Goal: Find specific page/section: Find specific page/section

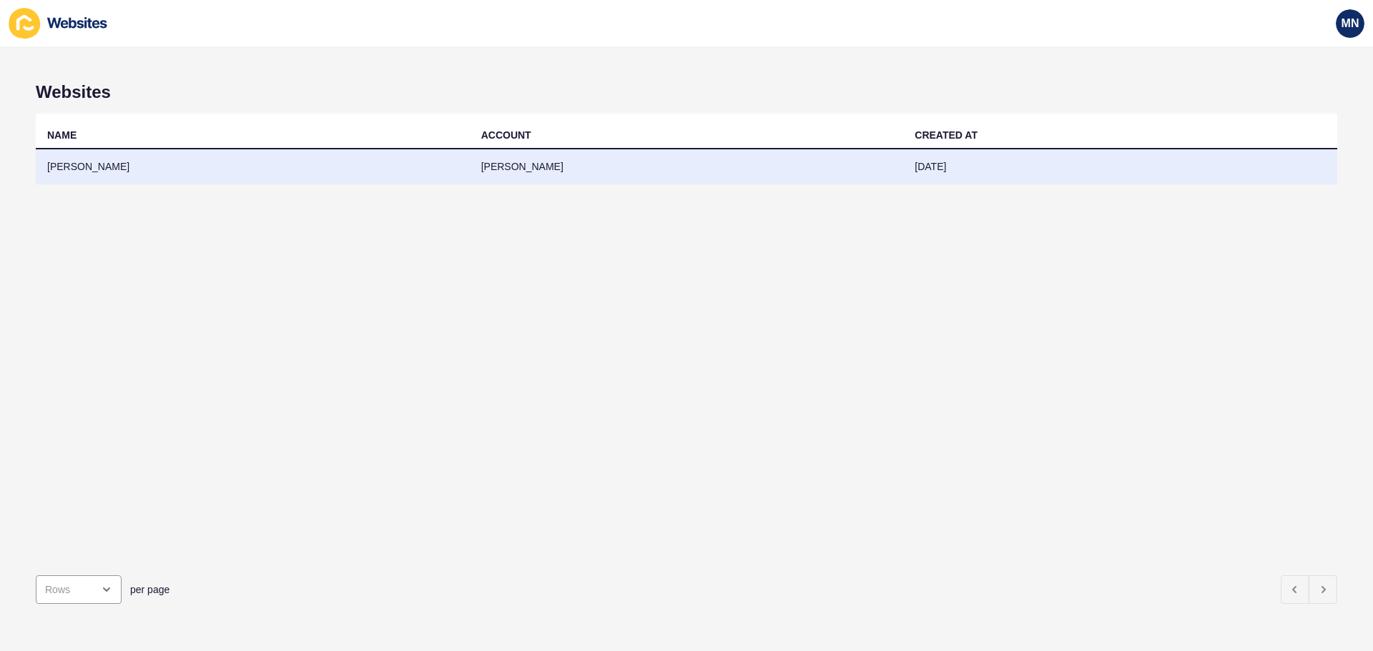
click at [76, 166] on td "[PERSON_NAME]" at bounding box center [253, 166] width 434 height 35
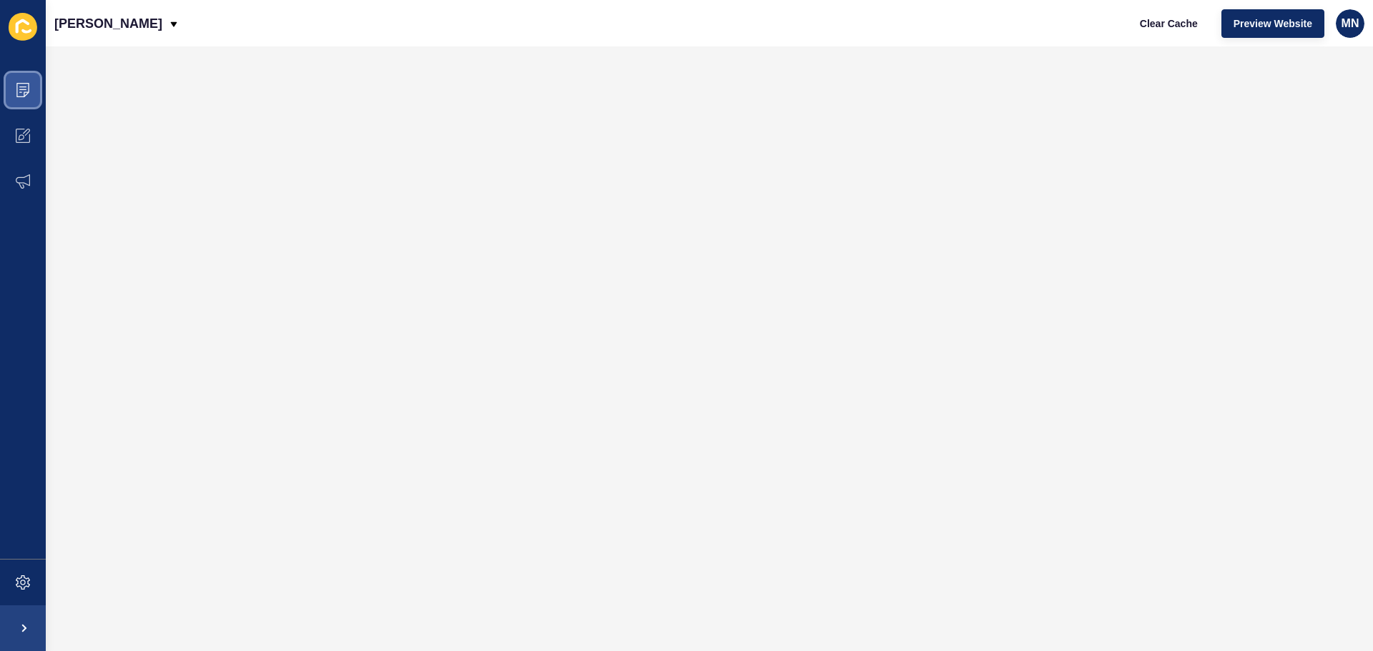
click at [32, 82] on span at bounding box center [23, 90] width 46 height 46
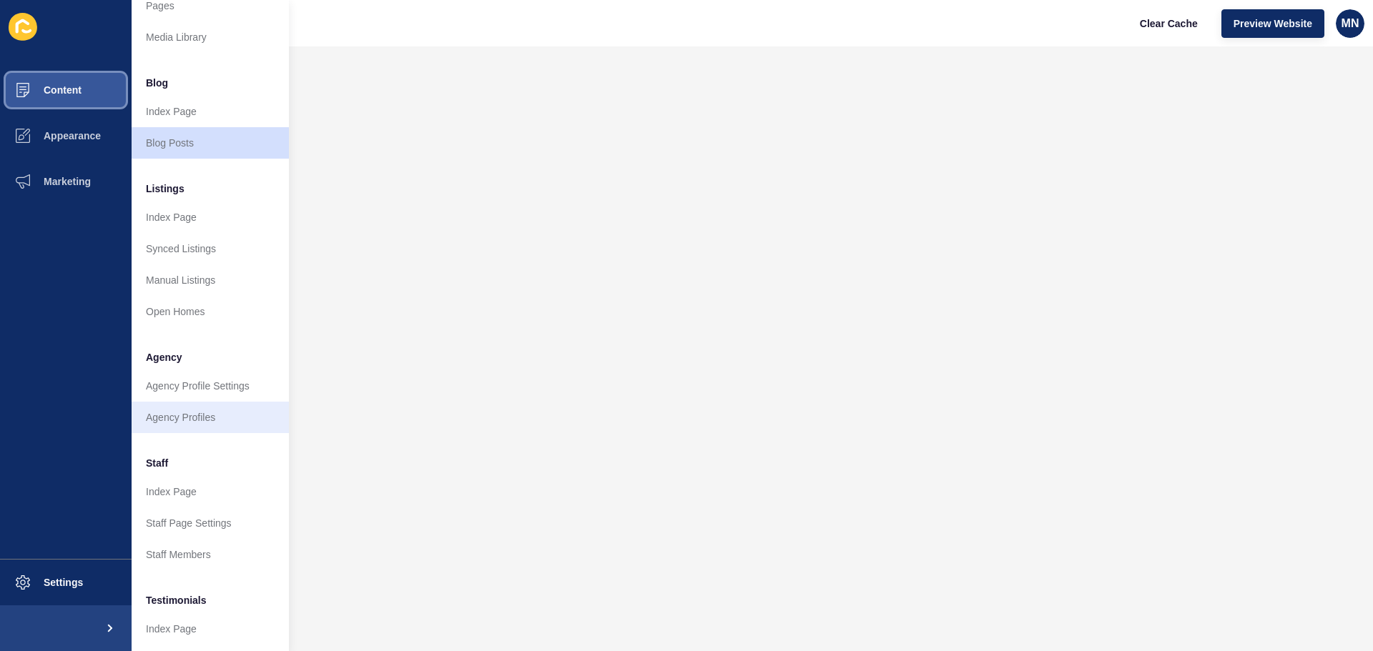
scroll to position [72, 0]
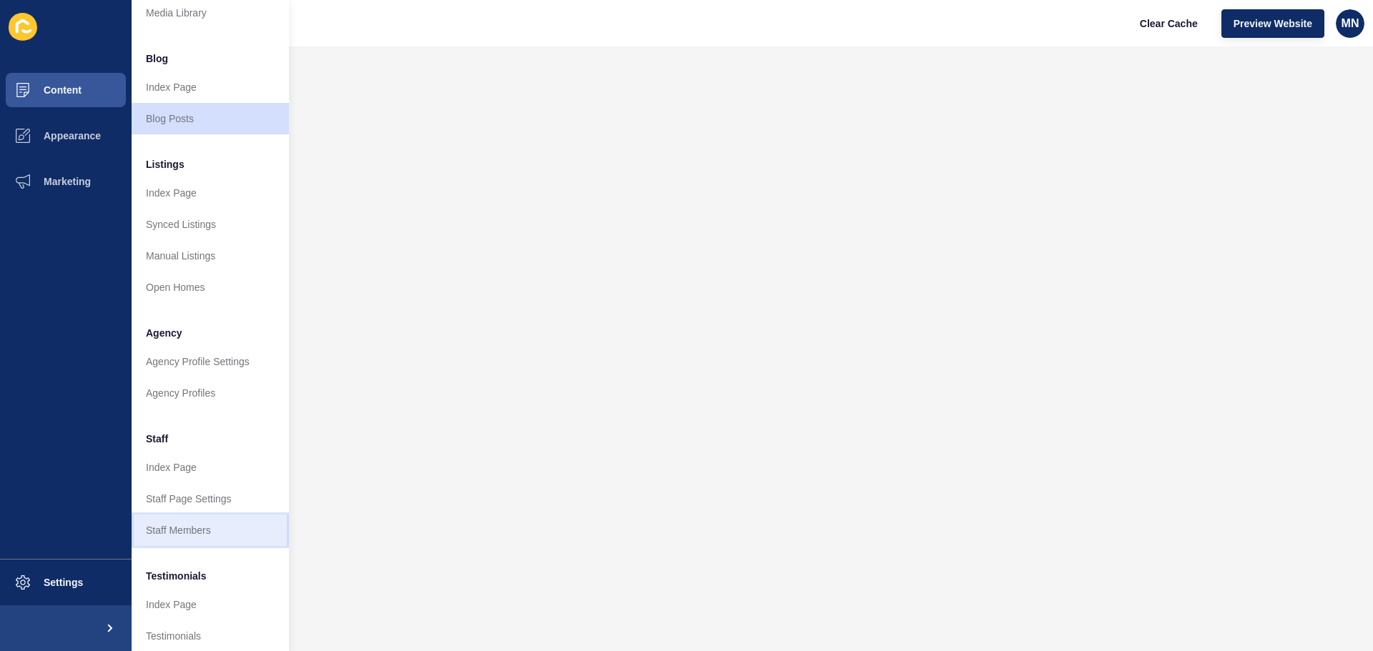
click at [196, 521] on link "Staff Members" at bounding box center [210, 530] width 157 height 31
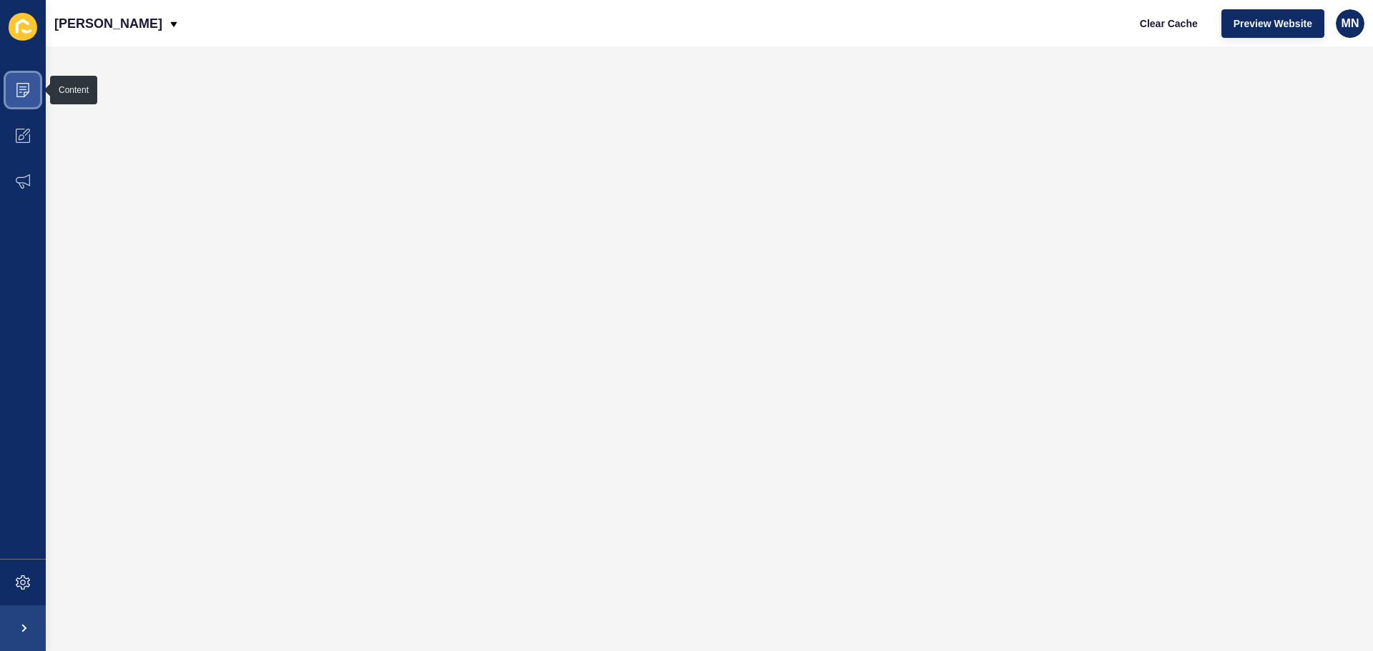
click at [20, 83] on icon at bounding box center [22, 90] width 13 height 14
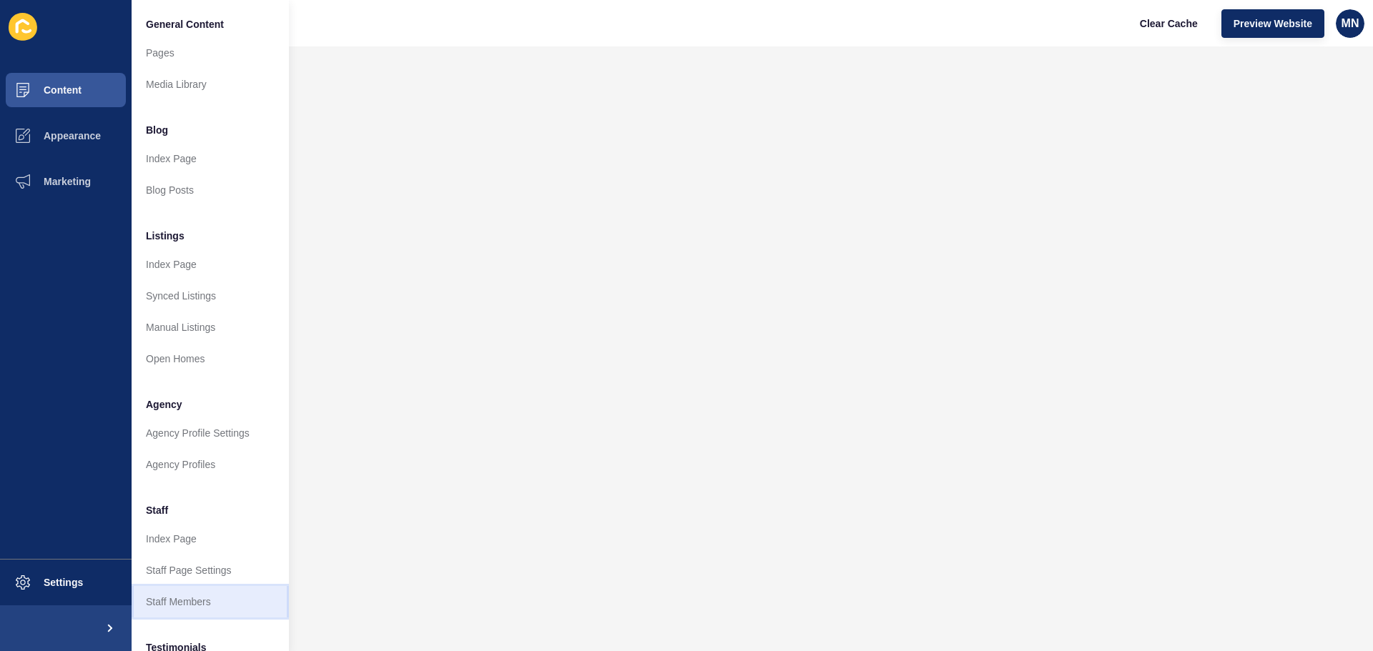
click at [193, 597] on link "Staff Members" at bounding box center [210, 601] width 157 height 31
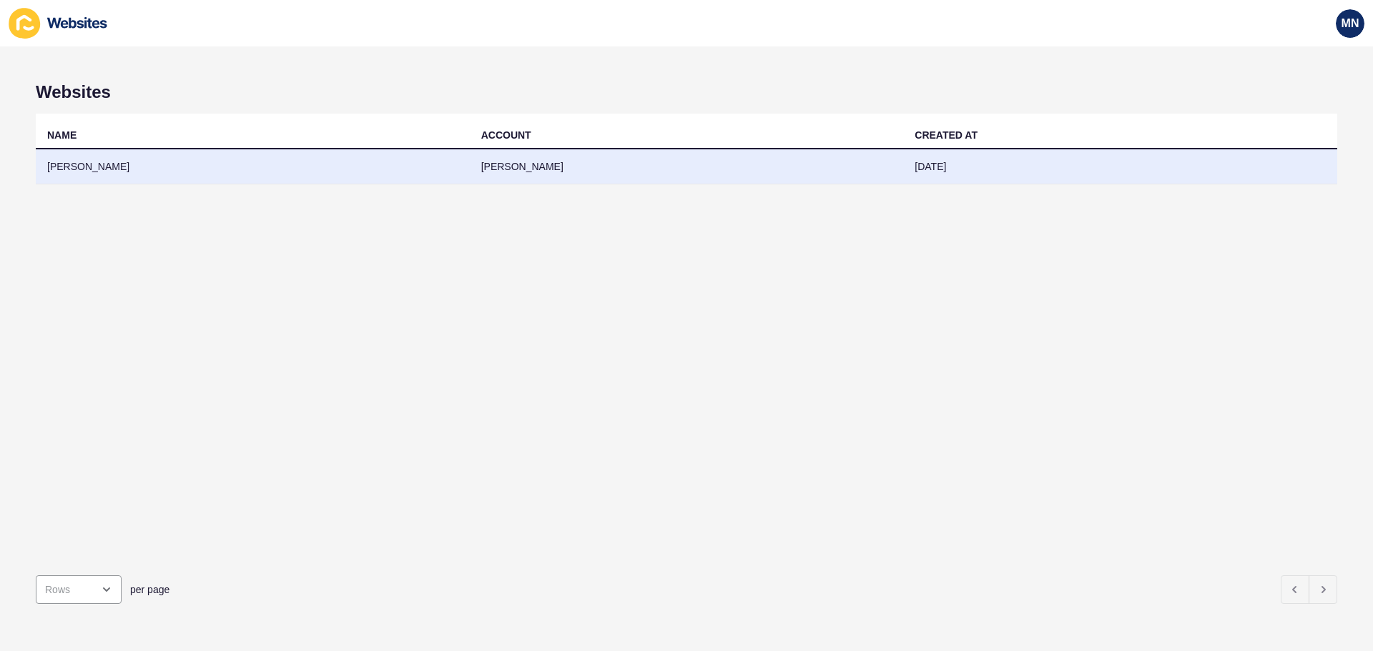
click at [88, 162] on td "[PERSON_NAME]" at bounding box center [253, 166] width 434 height 35
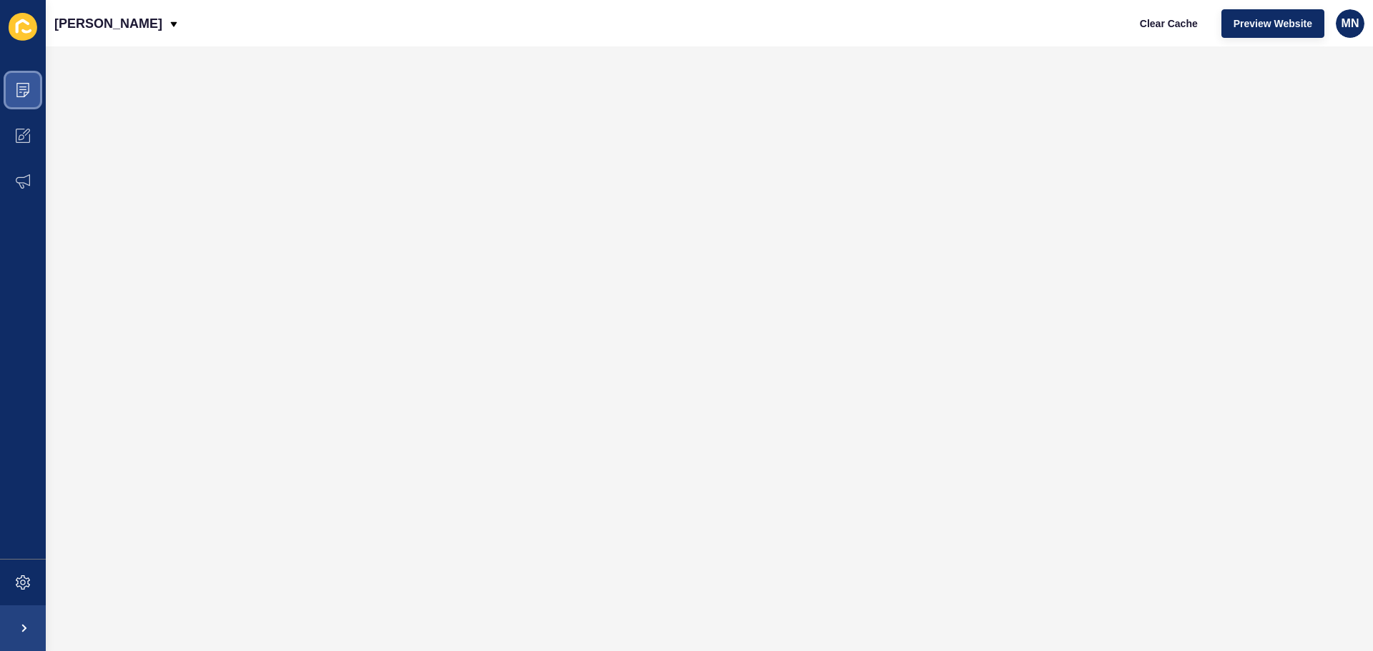
click at [26, 82] on span at bounding box center [23, 90] width 46 height 46
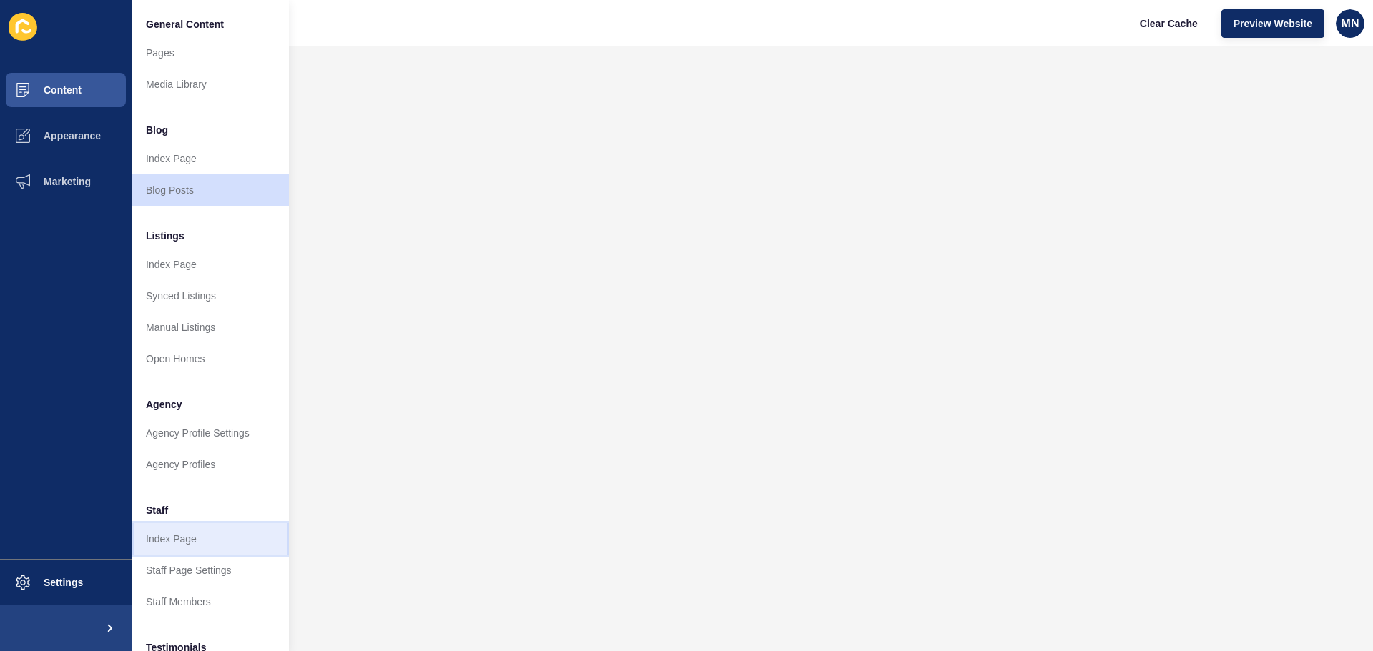
click at [193, 539] on link "Index Page" at bounding box center [210, 538] width 157 height 31
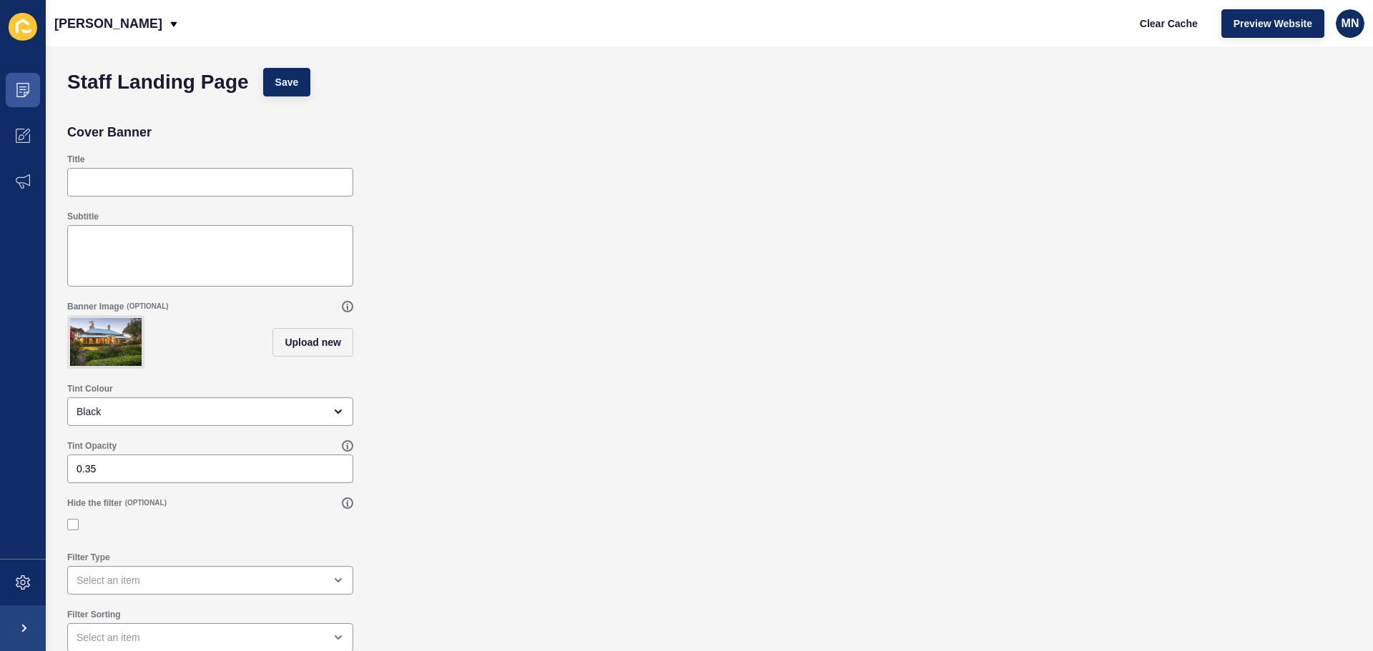
click at [31, 26] on icon at bounding box center [23, 27] width 29 height 28
click at [29, 93] on icon at bounding box center [23, 90] width 14 height 14
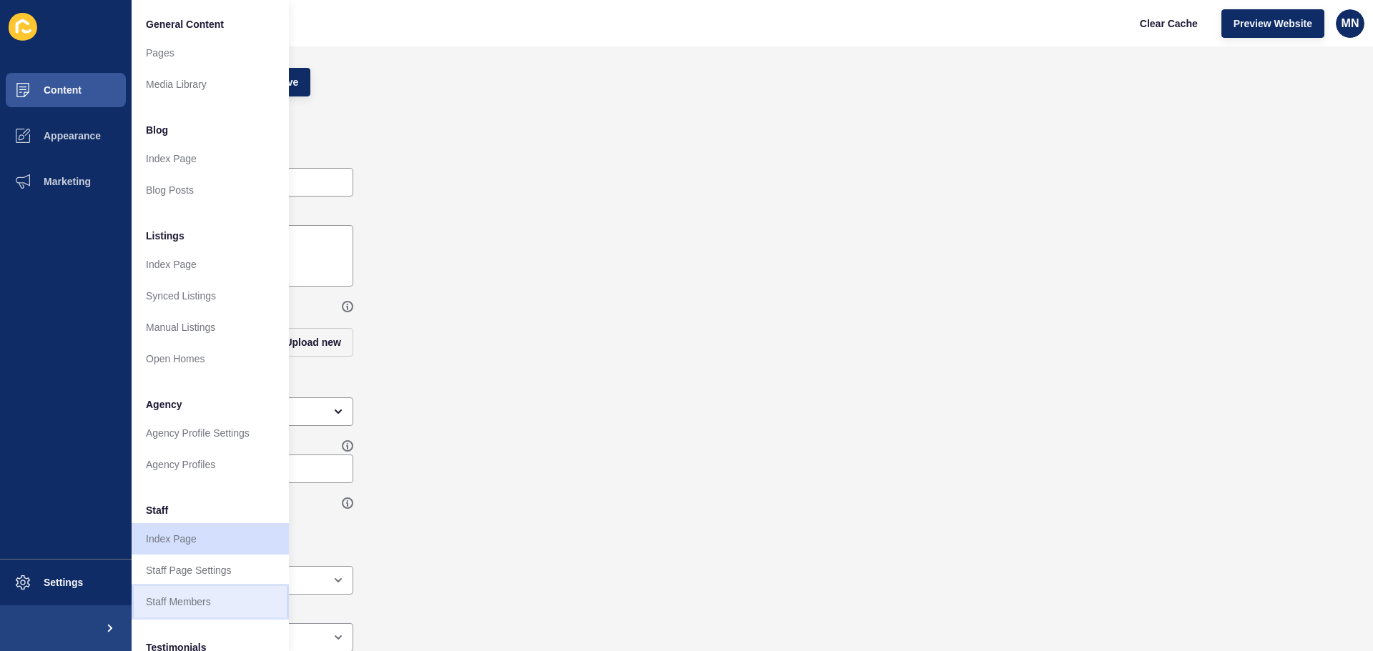
click at [167, 601] on link "Staff Members" at bounding box center [210, 601] width 157 height 31
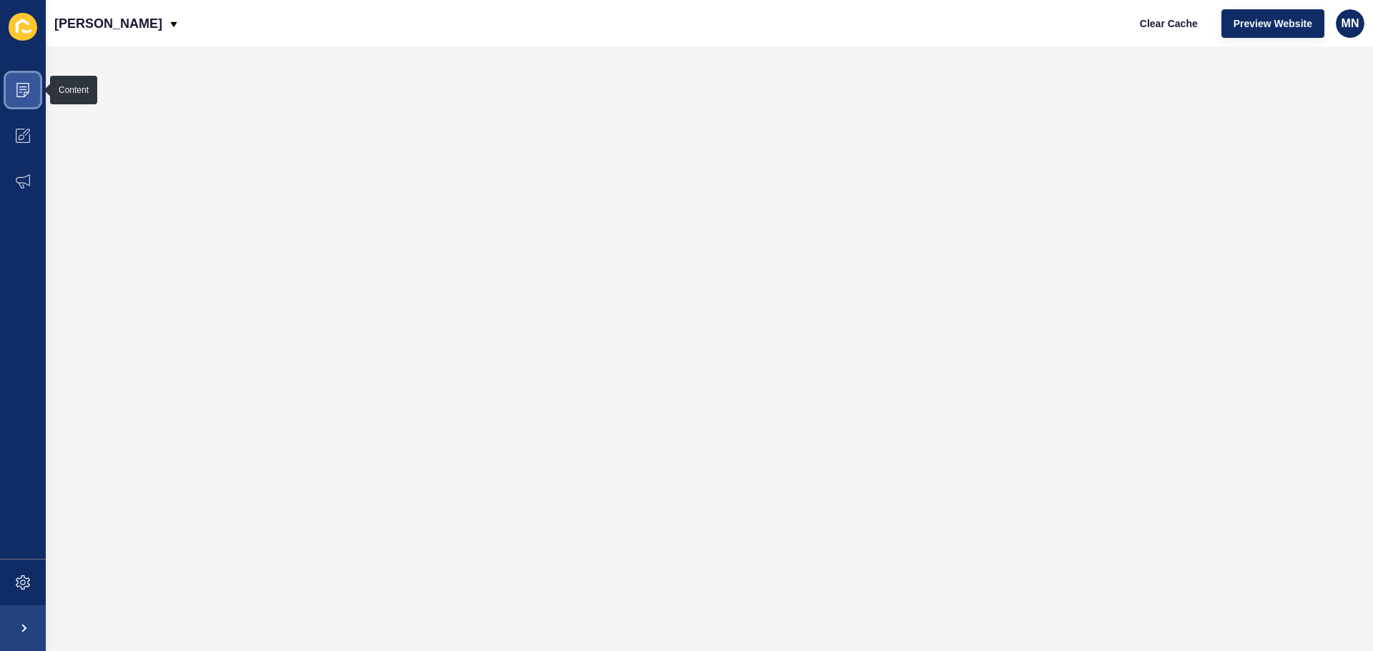
click at [13, 91] on span at bounding box center [23, 90] width 46 height 46
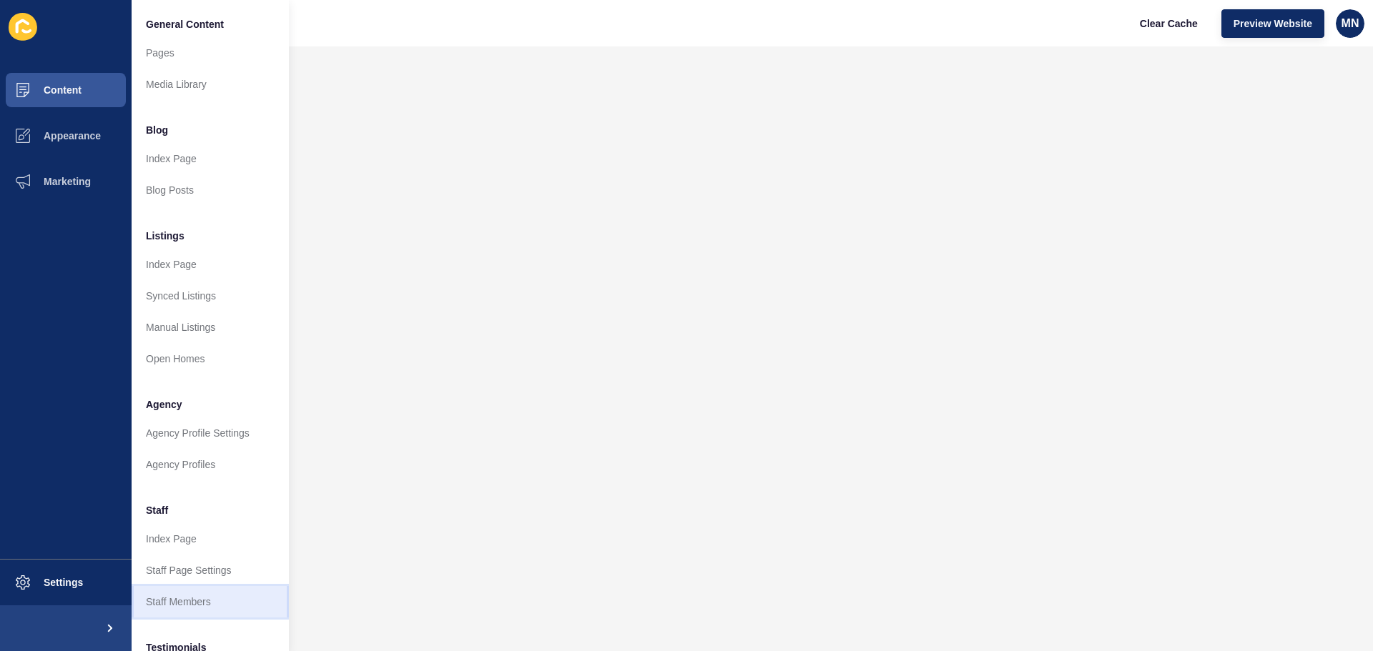
click at [217, 606] on link "Staff Members" at bounding box center [210, 601] width 157 height 31
